Goal: Information Seeking & Learning: Understand process/instructions

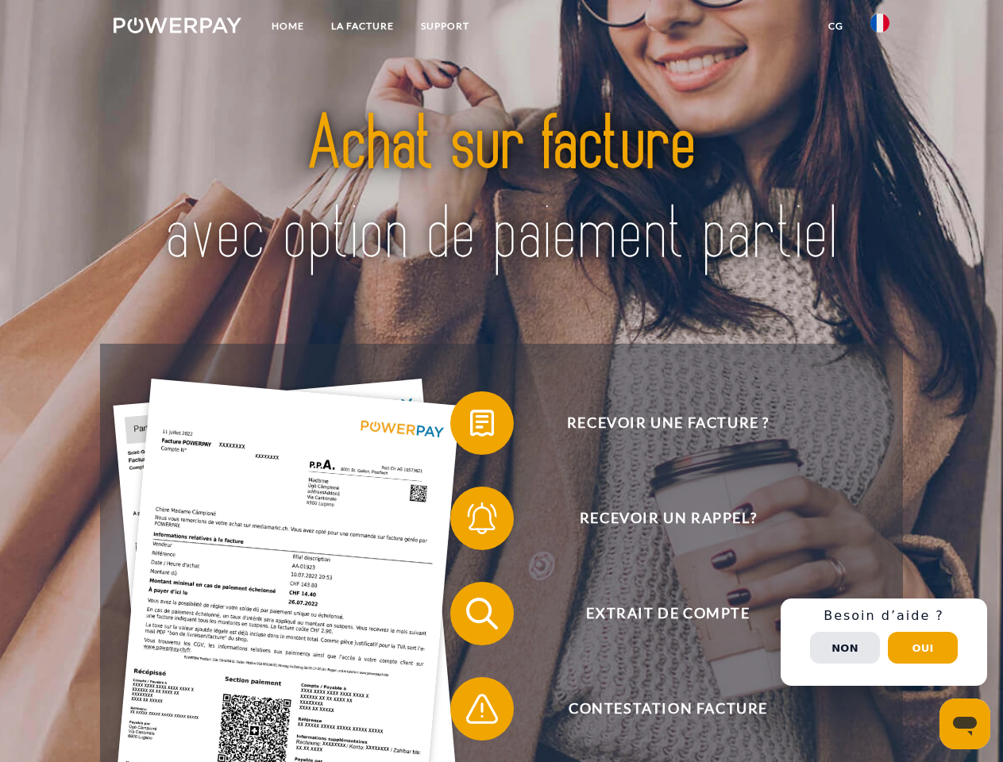
click at [177, 28] on img at bounding box center [178, 25] width 128 height 16
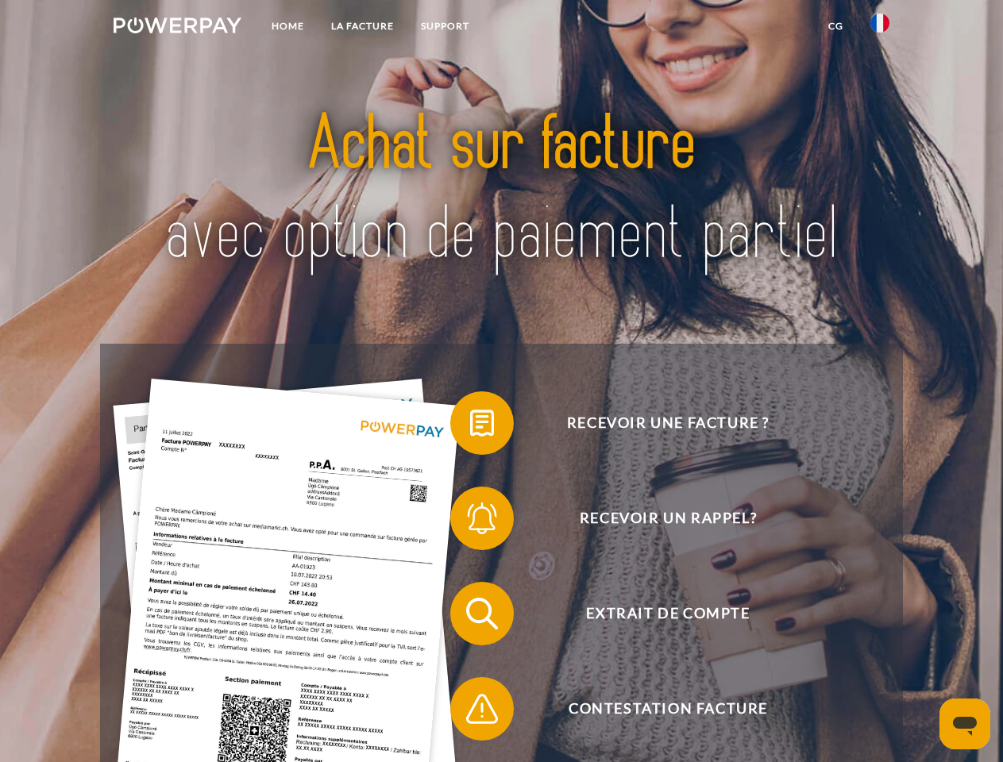
click at [880, 28] on img at bounding box center [879, 22] width 19 height 19
click at [835, 26] on link "CG" at bounding box center [836, 26] width 42 height 29
click at [470, 426] on span at bounding box center [457, 423] width 79 height 79
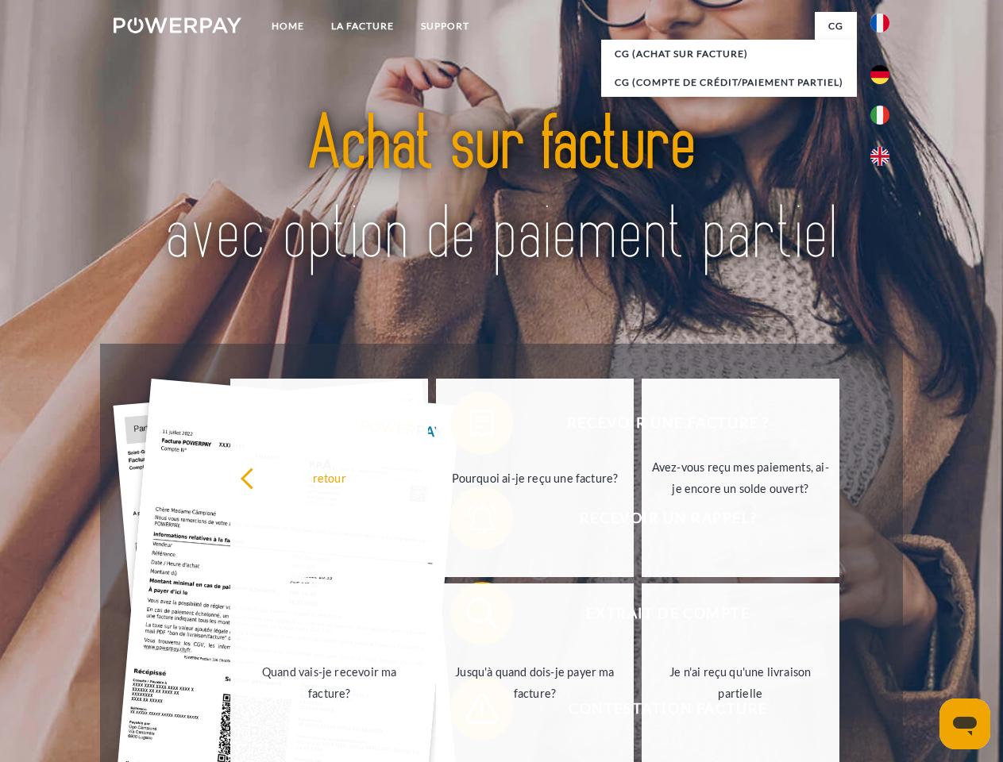
click at [470, 522] on div "retour Pourquoi ai-je reçu une facture? Avez-vous reçu mes paiements, ai-je enc…" at bounding box center [535, 581] width 642 height 410
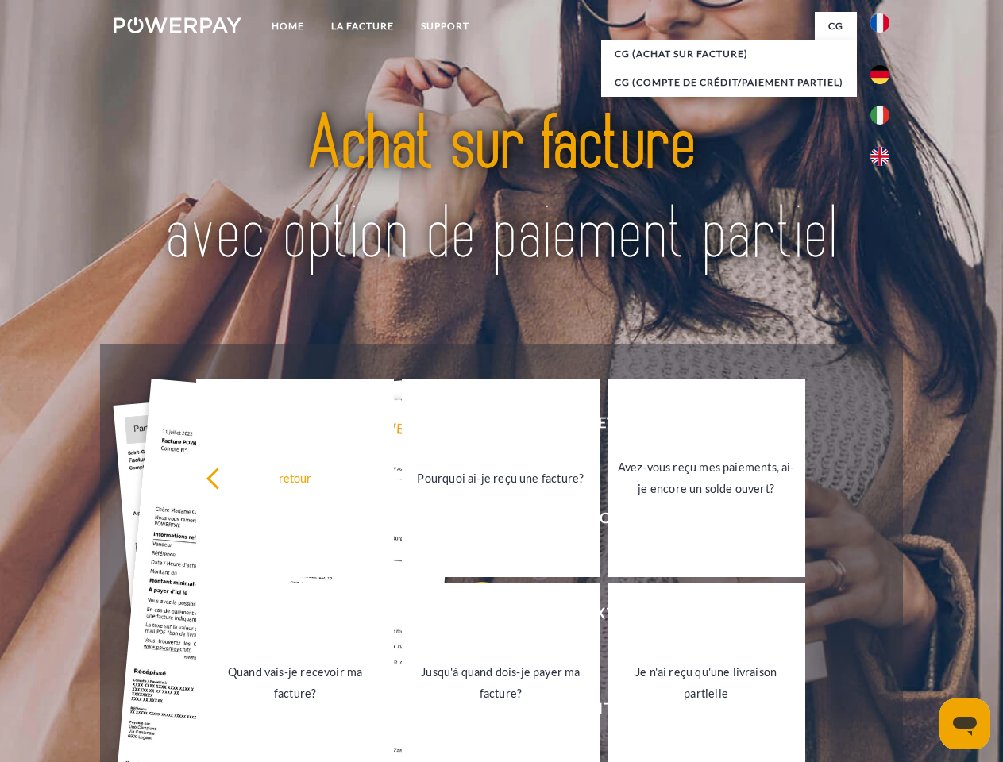
click at [470, 617] on link "Jusqu'à quand dois-je payer ma facture?" at bounding box center [501, 683] width 198 height 199
click at [470, 712] on span at bounding box center [457, 708] width 79 height 79
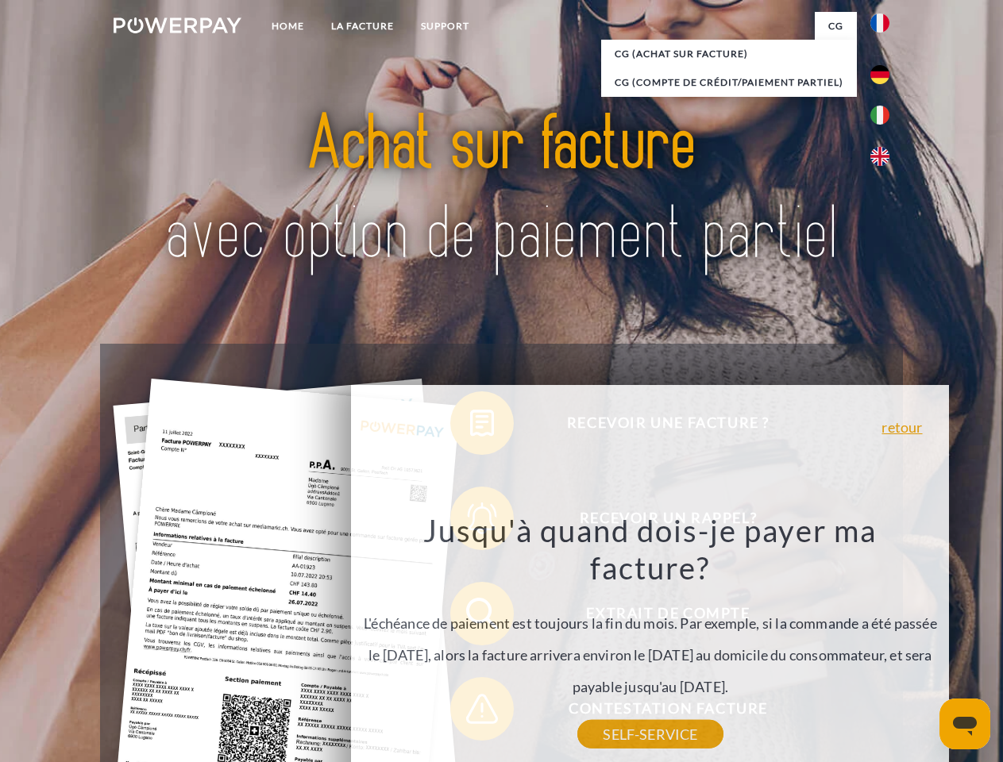
click at [884, 642] on div "Recevoir une facture ? Recevoir un rappel? Extrait de compte retour" at bounding box center [501, 661] width 802 height 635
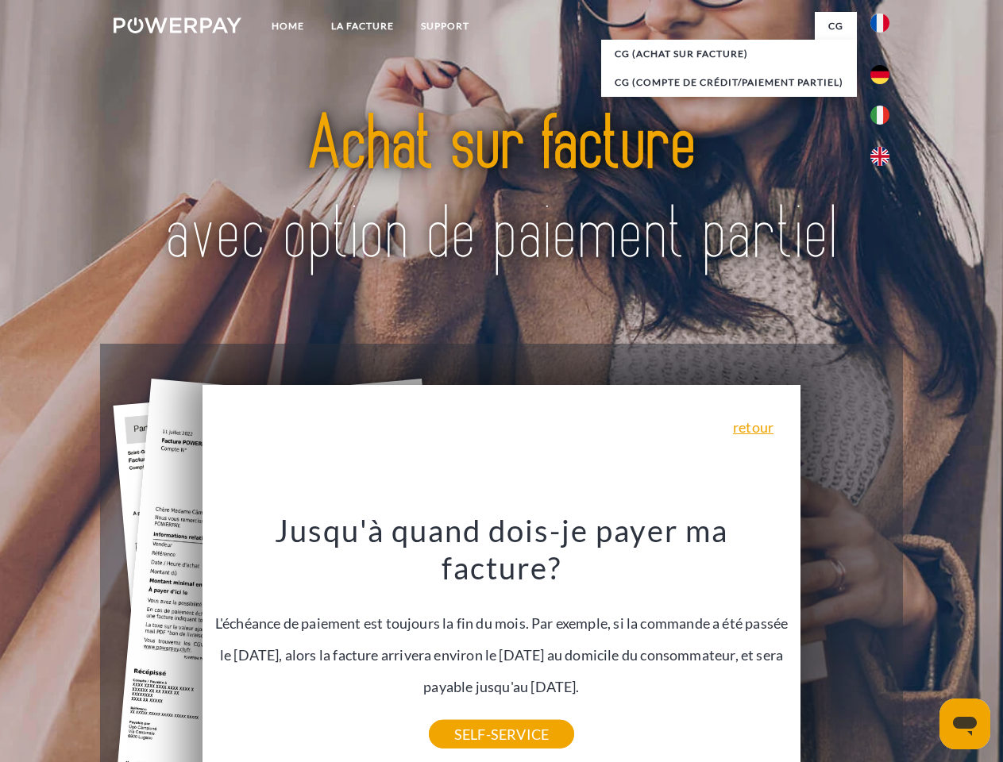
click at [845, 646] on span "Extrait de compte" at bounding box center [667, 614] width 389 height 64
click at [923, 648] on header "Home LA FACTURE Support" at bounding box center [501, 548] width 1003 height 1097
